Goal: Information Seeking & Learning: Learn about a topic

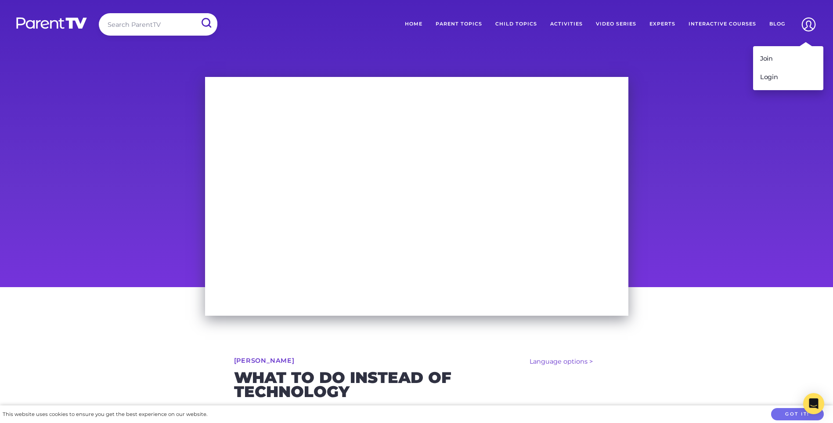
click at [812, 22] on img at bounding box center [809, 24] width 22 height 22
click at [784, 76] on link "Login" at bounding box center [788, 77] width 70 height 18
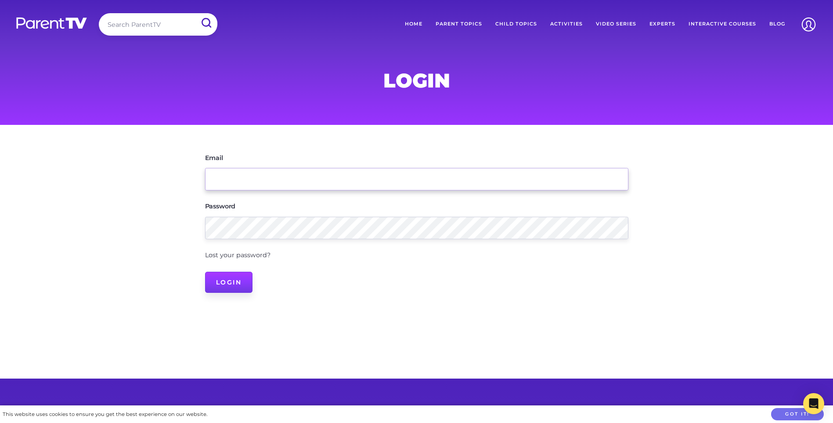
type input "[EMAIL_ADDRESS][DOMAIN_NAME]"
click at [235, 291] on input "Login" at bounding box center [229, 282] width 48 height 21
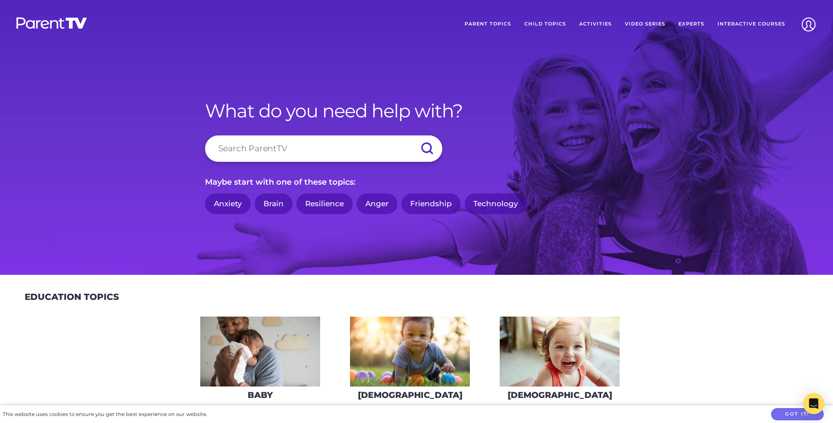
click at [283, 145] on input "search" at bounding box center [323, 148] width 237 height 26
type input "screen time"
click at [412, 135] on input "submit" at bounding box center [427, 148] width 31 height 26
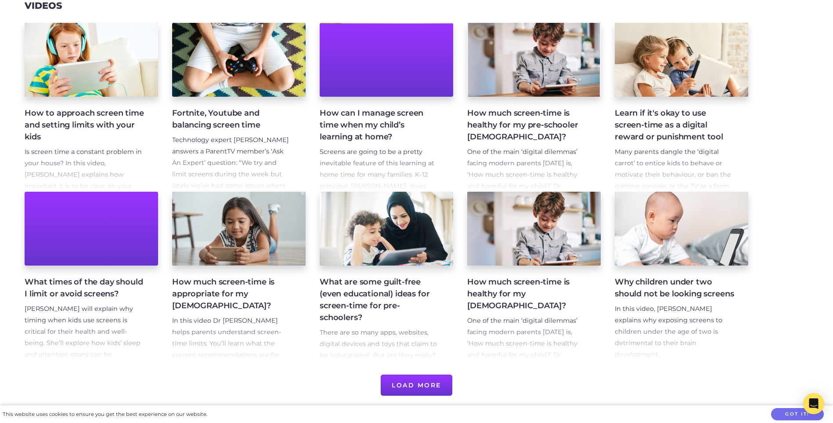
scroll to position [176, 0]
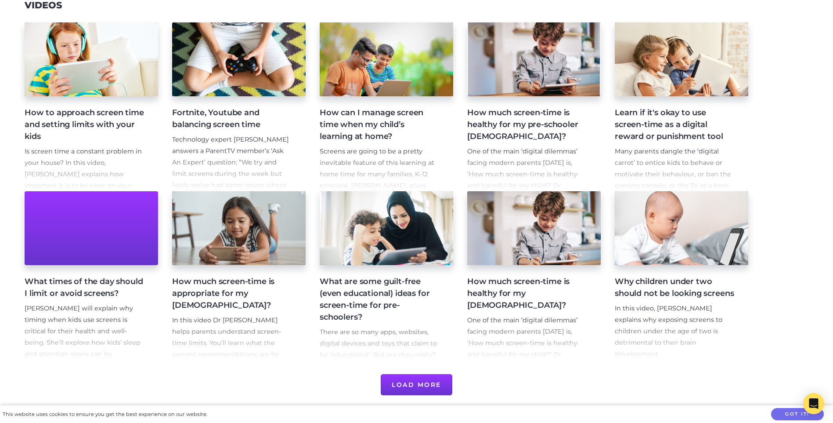
click at [405, 385] on button "Load More" at bounding box center [417, 384] width 72 height 21
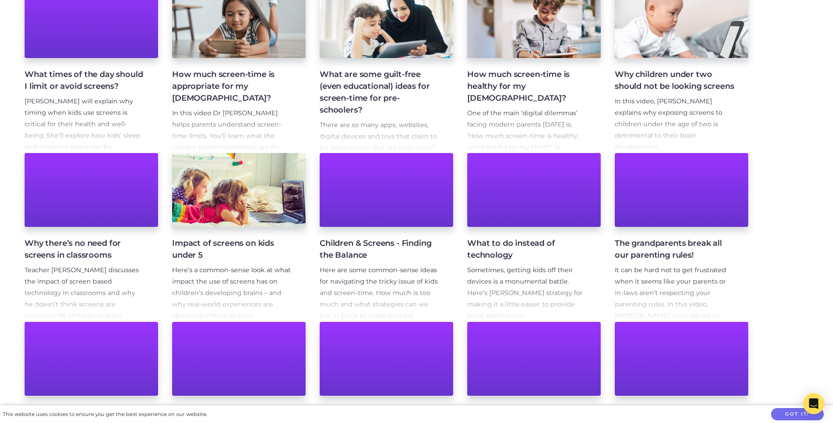
scroll to position [395, 0]
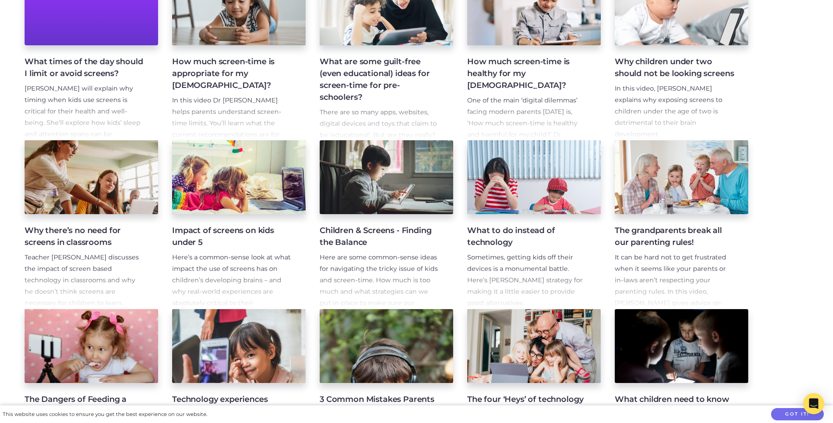
click at [520, 231] on h4 "What to do instead of technology" at bounding box center [526, 236] width 119 height 24
